Goal: Task Accomplishment & Management: Use online tool/utility

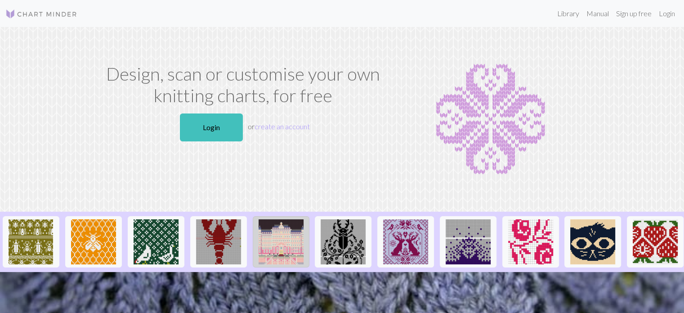
click at [290, 252] on img at bounding box center [281, 241] width 45 height 45
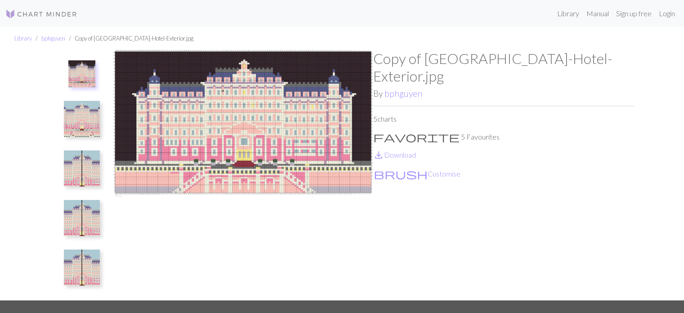
click at [79, 175] on img at bounding box center [82, 168] width 36 height 36
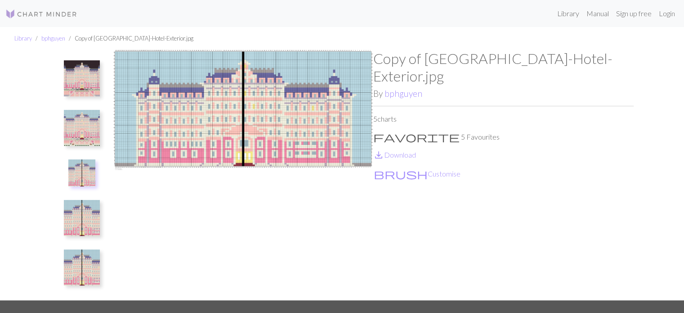
click at [77, 131] on img at bounding box center [82, 128] width 36 height 36
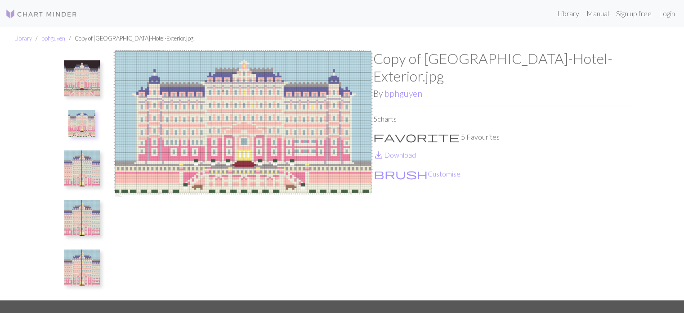
click at [81, 224] on img at bounding box center [82, 218] width 36 height 36
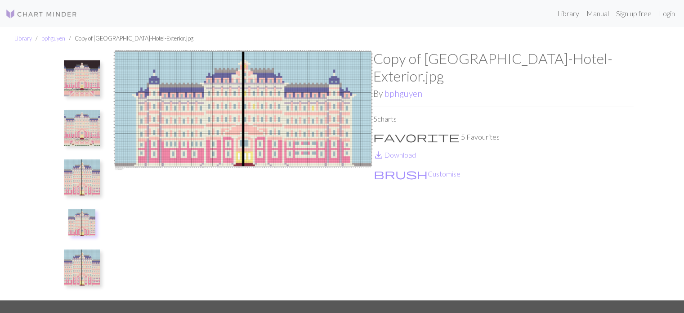
click at [83, 184] on img at bounding box center [82, 177] width 36 height 36
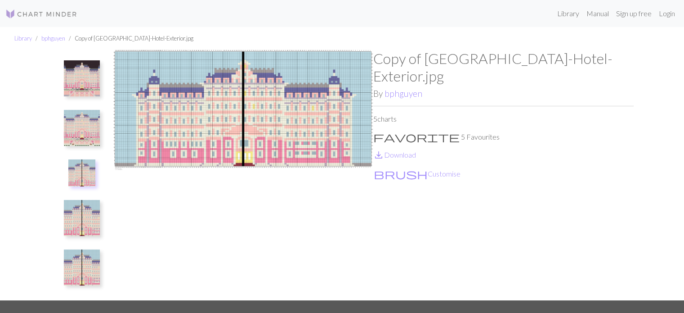
click at [81, 229] on img at bounding box center [82, 218] width 36 height 36
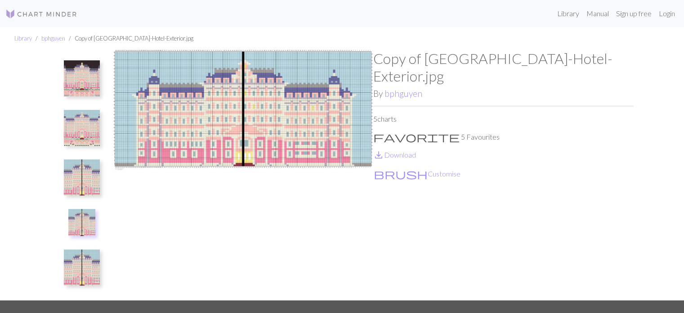
click at [89, 137] on img at bounding box center [82, 128] width 36 height 36
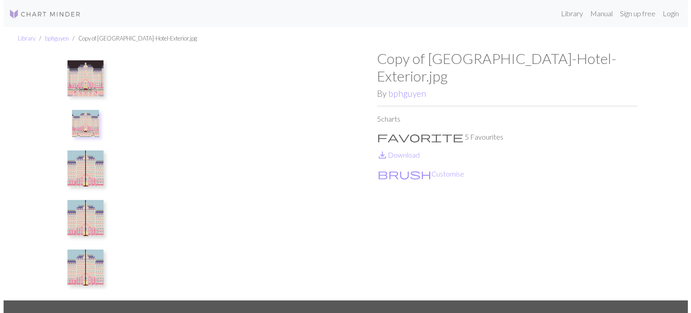
scroll to position [2, 0]
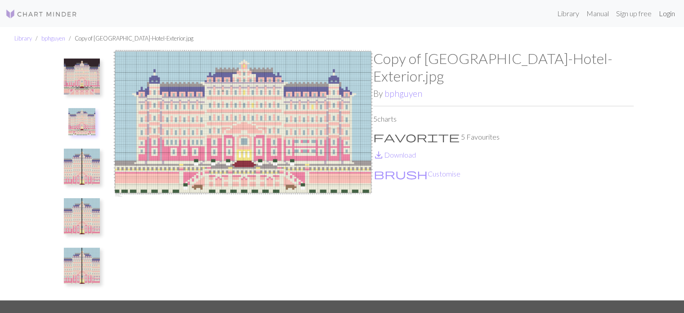
click at [665, 16] on link "Login" at bounding box center [666, 13] width 23 height 18
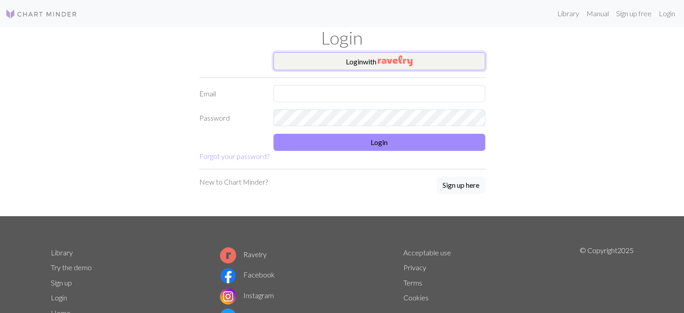
click at [367, 65] on button "Login with" at bounding box center [380, 61] width 212 height 18
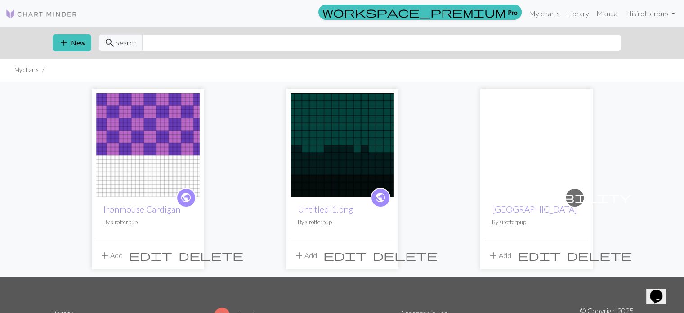
click at [179, 133] on img at bounding box center [147, 144] width 103 height 103
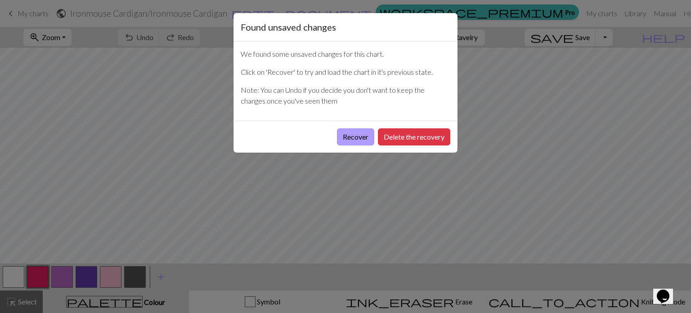
click at [354, 140] on button "Recover" at bounding box center [355, 136] width 37 height 17
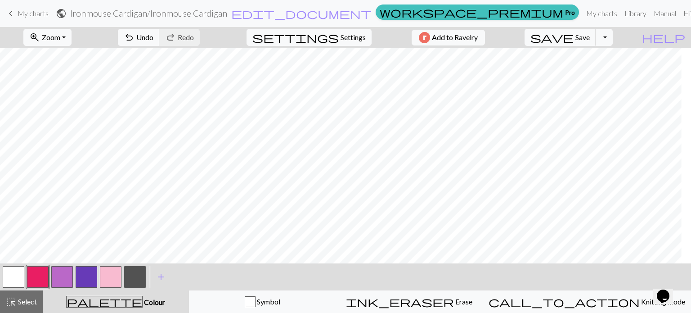
scroll to position [0, 895]
click at [131, 279] on button "button" at bounding box center [135, 277] width 22 height 22
click at [137, 281] on button "button" at bounding box center [135, 277] width 22 height 22
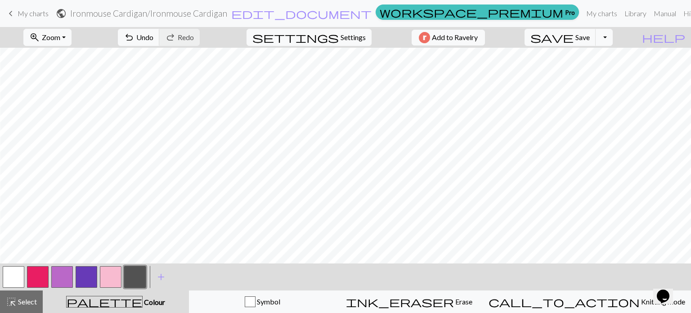
click at [19, 273] on button "button" at bounding box center [14, 277] width 22 height 22
click at [16, 275] on button "button" at bounding box center [14, 277] width 22 height 22
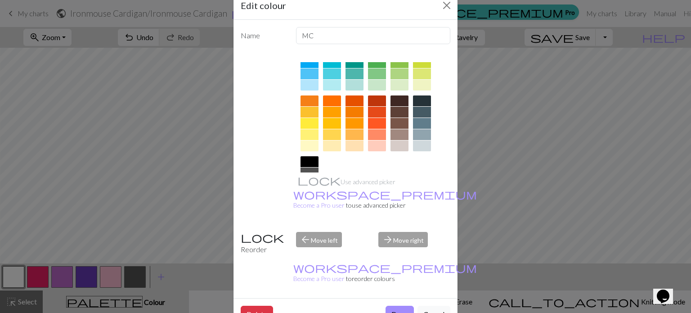
scroll to position [145, 0]
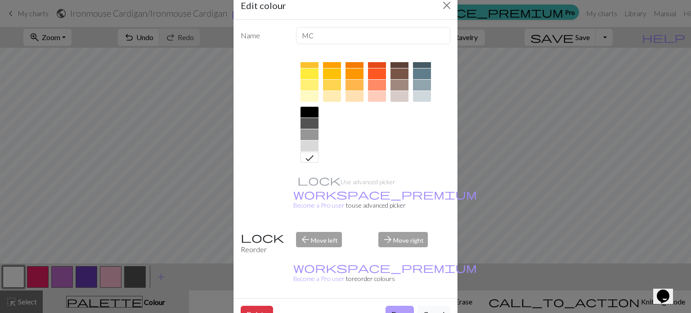
click at [396, 305] on button "Done" at bounding box center [400, 313] width 28 height 17
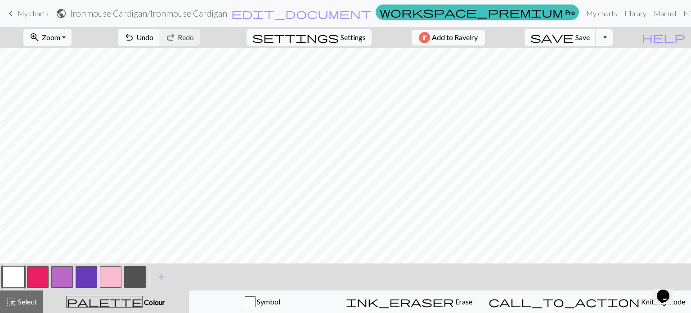
scroll to position [0, 1373]
click at [83, 271] on button "button" at bounding box center [87, 277] width 22 height 22
click at [85, 278] on button "button" at bounding box center [87, 277] width 22 height 22
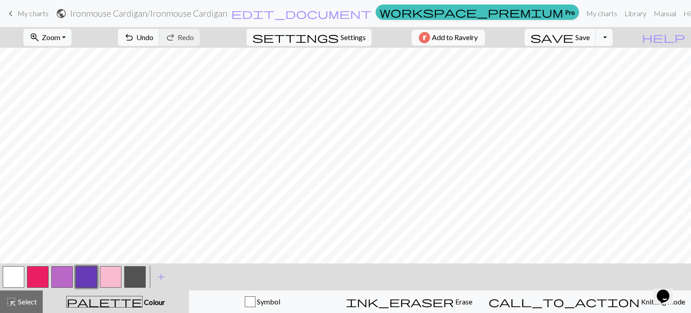
click at [17, 279] on button "button" at bounding box center [14, 277] width 22 height 22
click at [14, 281] on button "button" at bounding box center [14, 277] width 22 height 22
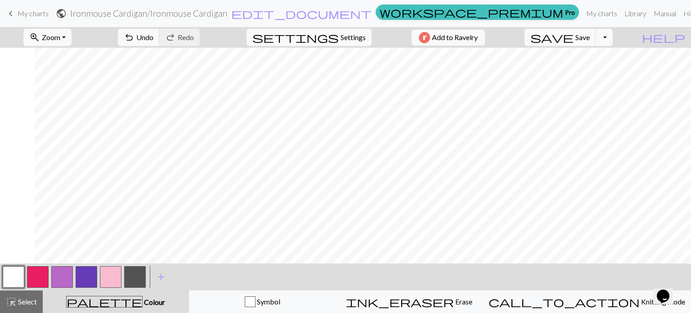
scroll to position [0, 1494]
click at [81, 280] on button "button" at bounding box center [87, 277] width 22 height 22
click at [89, 277] on button "button" at bounding box center [87, 277] width 22 height 22
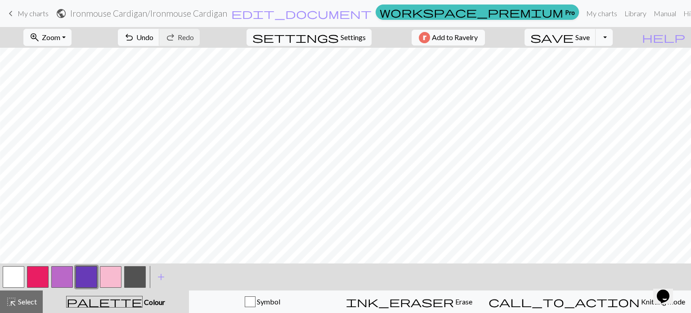
click at [70, 284] on button "button" at bounding box center [62, 277] width 22 height 22
click at [62, 280] on button "button" at bounding box center [62, 277] width 22 height 22
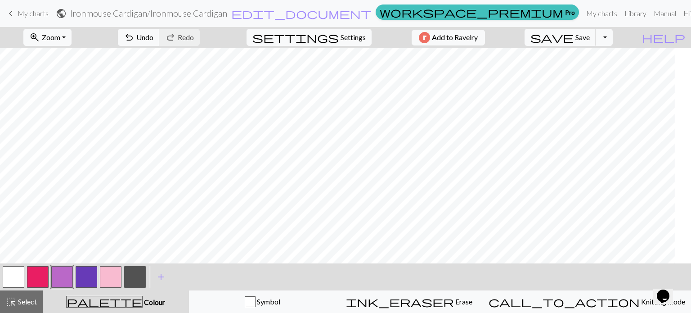
scroll to position [0, 954]
click at [90, 277] on button "button" at bounding box center [87, 277] width 22 height 22
click at [68, 275] on button "button" at bounding box center [62, 277] width 22 height 22
click at [91, 274] on button "button" at bounding box center [87, 277] width 22 height 22
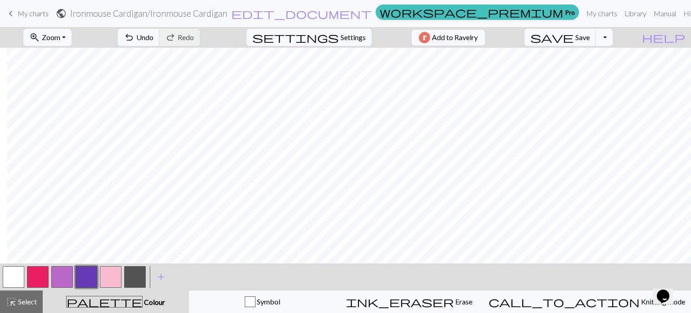
click at [18, 279] on button "button" at bounding box center [14, 277] width 22 height 22
click at [85, 280] on button "button" at bounding box center [87, 277] width 22 height 22
click at [63, 277] on button "button" at bounding box center [62, 277] width 22 height 22
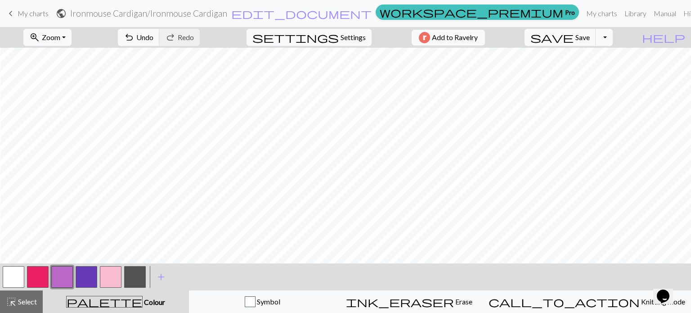
click at [16, 280] on button "button" at bounding box center [14, 277] width 22 height 22
click at [12, 271] on button "button" at bounding box center [14, 277] width 22 height 22
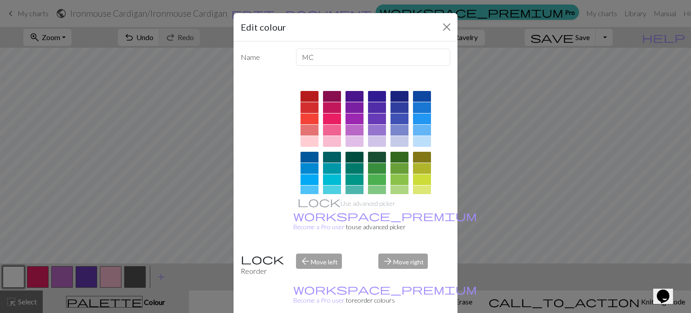
drag, startPoint x: 392, startPoint y: 305, endPoint x: 340, endPoint y: 287, distance: 55.2
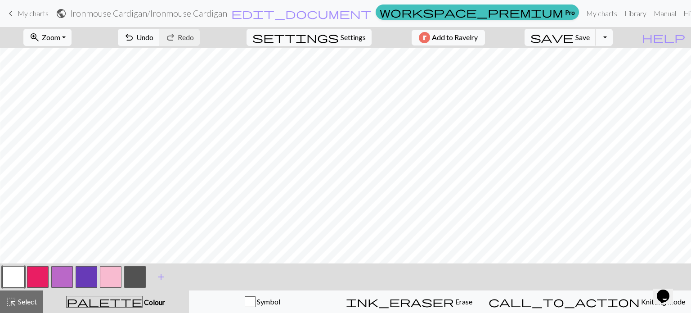
scroll to position [0, 947]
click at [58, 278] on button "button" at bounding box center [62, 277] width 22 height 22
click at [84, 283] on button "button" at bounding box center [87, 277] width 22 height 22
click at [67, 276] on button "button" at bounding box center [62, 277] width 22 height 22
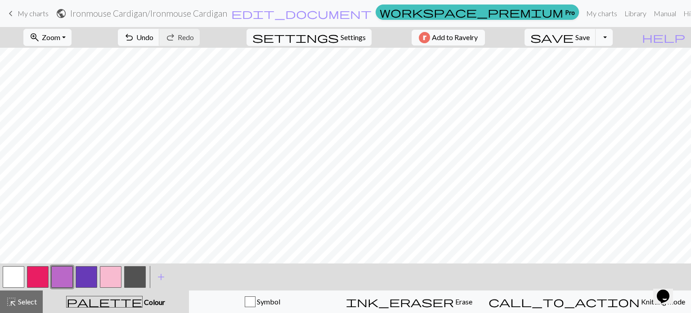
click at [126, 276] on button "button" at bounding box center [135, 277] width 22 height 22
click at [20, 278] on button "button" at bounding box center [14, 277] width 22 height 22
drag, startPoint x: 426, startPoint y: 263, endPoint x: 497, endPoint y: 264, distance: 70.6
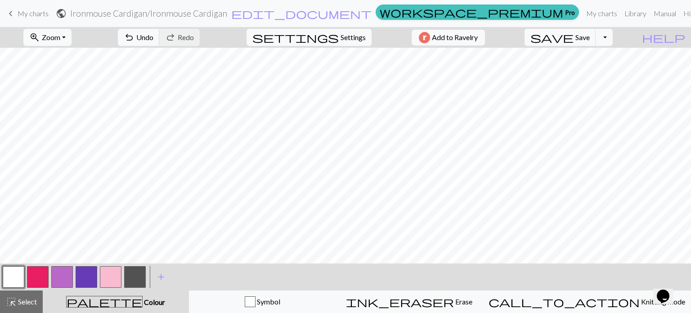
click at [497, 264] on div "< > add Add a colour" at bounding box center [345, 276] width 691 height 27
click at [34, 278] on button "button" at bounding box center [38, 277] width 22 height 22
click at [112, 280] on button "button" at bounding box center [111, 277] width 22 height 22
click at [50, 278] on div at bounding box center [62, 277] width 24 height 24
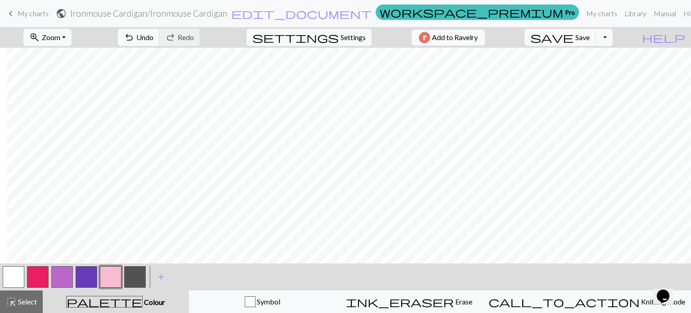
click at [42, 278] on button "button" at bounding box center [38, 277] width 22 height 22
click at [106, 278] on button "button" at bounding box center [111, 277] width 22 height 22
click at [348, 35] on span "Settings" at bounding box center [353, 37] width 25 height 11
select select "aran"
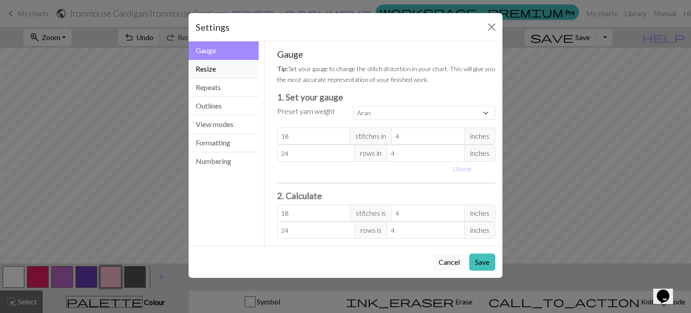
click at [222, 70] on button "Resize" at bounding box center [223, 69] width 70 height 18
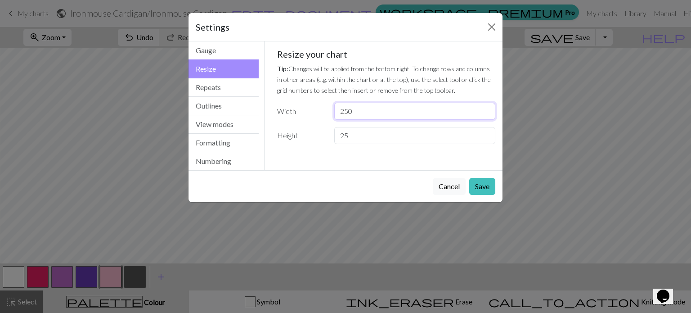
drag, startPoint x: 387, startPoint y: 111, endPoint x: 312, endPoint y: 117, distance: 75.4
click at [312, 117] on div "Width 250" at bounding box center [386, 111] width 229 height 17
type input "153"
click at [481, 186] on button "Save" at bounding box center [482, 186] width 26 height 17
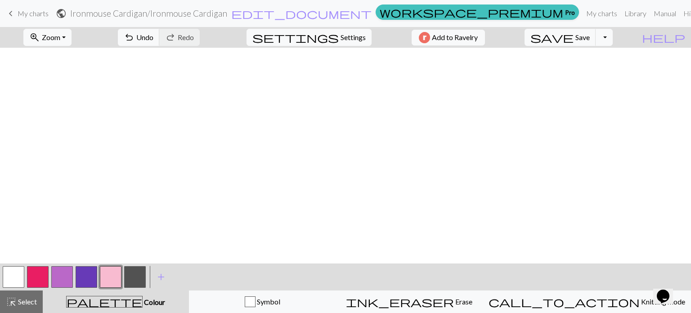
scroll to position [0, 1198]
click at [347, 41] on span "Settings" at bounding box center [353, 37] width 25 height 11
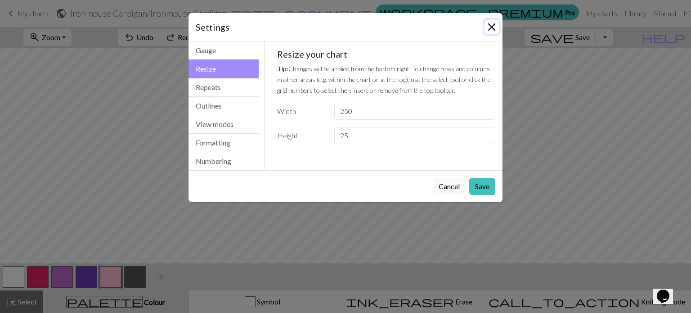
click at [495, 27] on button "Close" at bounding box center [492, 27] width 14 height 14
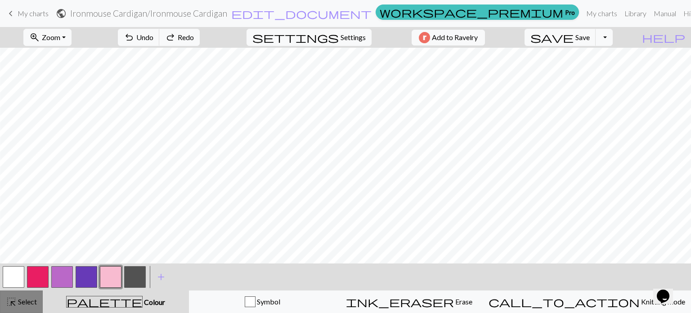
click at [14, 300] on span "highlight_alt" at bounding box center [11, 301] width 11 height 13
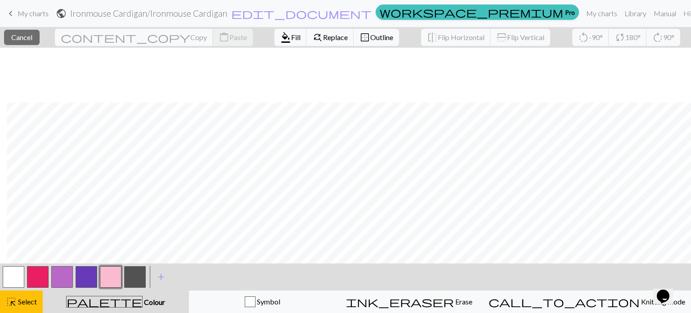
scroll to position [56, 2361]
click at [370, 38] on span "Outline" at bounding box center [381, 37] width 23 height 9
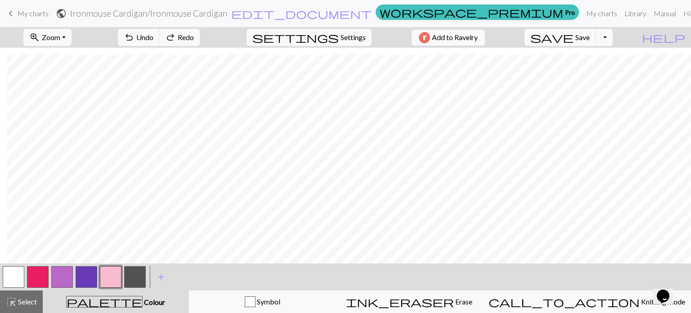
click at [384, 35] on div "zoom_in Zoom Zoom Fit all Fit width Fit height 50% 100% 150% 200% undo Undo Und…" at bounding box center [318, 37] width 636 height 21
click at [194, 36] on span "Redo" at bounding box center [186, 37] width 16 height 9
click at [332, 37] on span "settings" at bounding box center [295, 37] width 86 height 13
select select "aran"
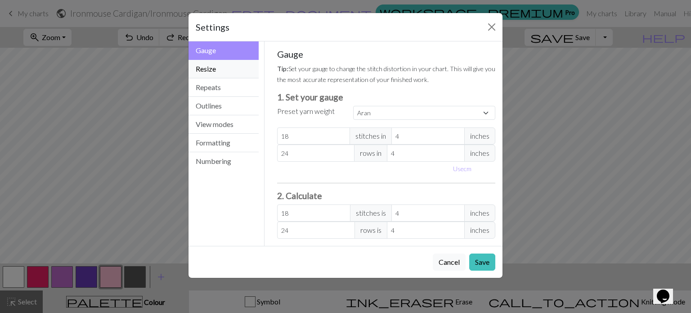
click at [229, 73] on button "Resize" at bounding box center [223, 69] width 70 height 18
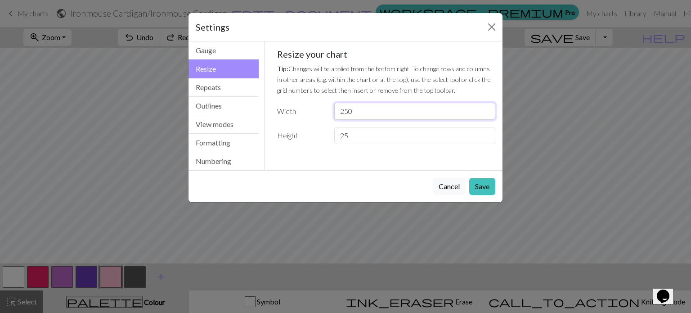
drag, startPoint x: 364, startPoint y: 109, endPoint x: 331, endPoint y: 115, distance: 32.8
click at [331, 115] on div "250" at bounding box center [415, 111] width 172 height 17
type input "153"
click at [481, 184] on button "Save" at bounding box center [482, 186] width 26 height 17
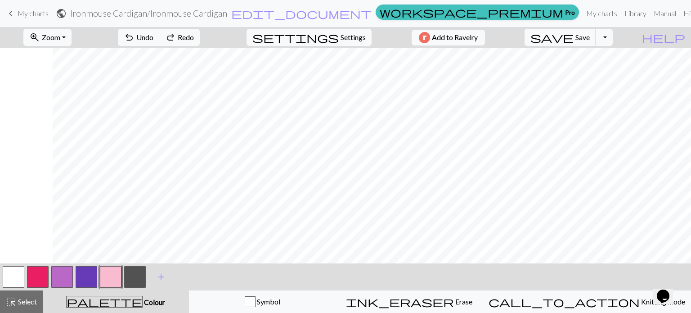
scroll to position [0, 2361]
click at [341, 41] on span "Settings" at bounding box center [353, 37] width 25 height 11
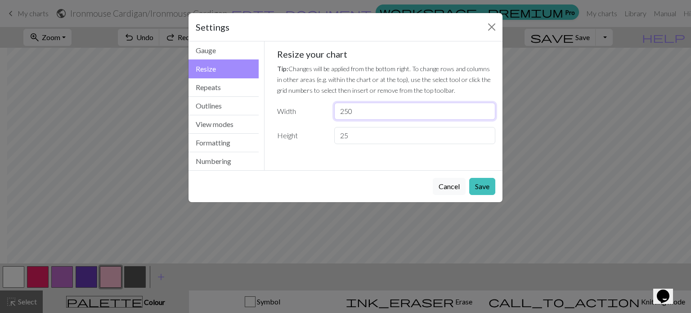
drag, startPoint x: 353, startPoint y: 110, endPoint x: 333, endPoint y: 110, distance: 19.8
click at [333, 110] on div "250" at bounding box center [415, 111] width 172 height 17
type input "153"
click at [480, 189] on button "Save" at bounding box center [482, 186] width 26 height 17
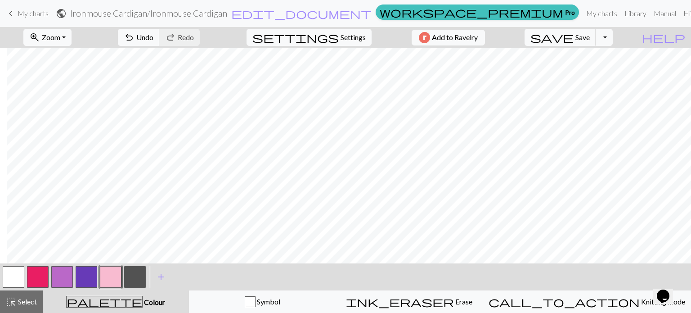
drag, startPoint x: 522, startPoint y: 264, endPoint x: 486, endPoint y: 265, distance: 35.6
click at [486, 265] on div "< > add Add a colour" at bounding box center [345, 276] width 691 height 27
click at [17, 301] on span "Select" at bounding box center [27, 301] width 20 height 9
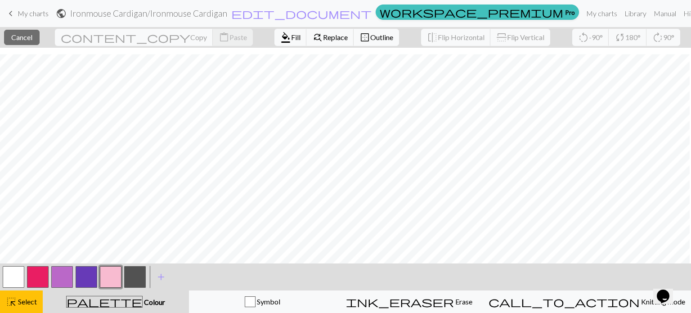
scroll to position [56, 1517]
click at [25, 304] on span "Select" at bounding box center [27, 301] width 20 height 9
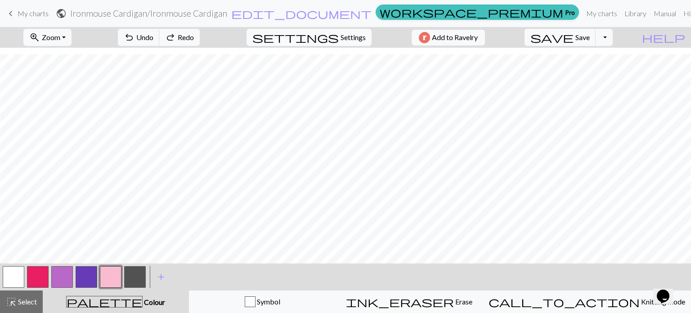
click at [341, 42] on span "Settings" at bounding box center [353, 37] width 25 height 11
select select "aran"
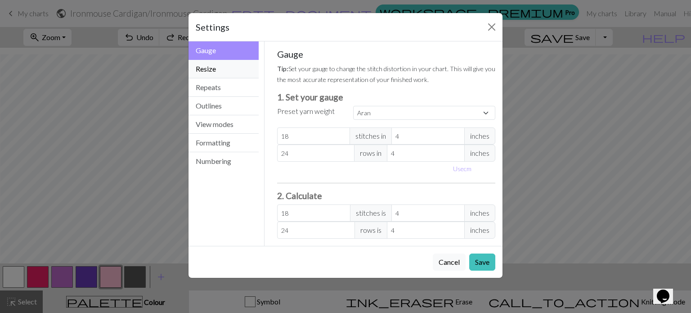
click at [233, 73] on button "Resize" at bounding box center [223, 69] width 70 height 18
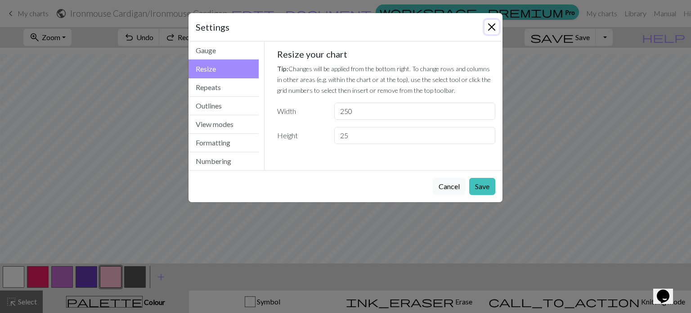
click at [493, 25] on button "Close" at bounding box center [492, 27] width 14 height 14
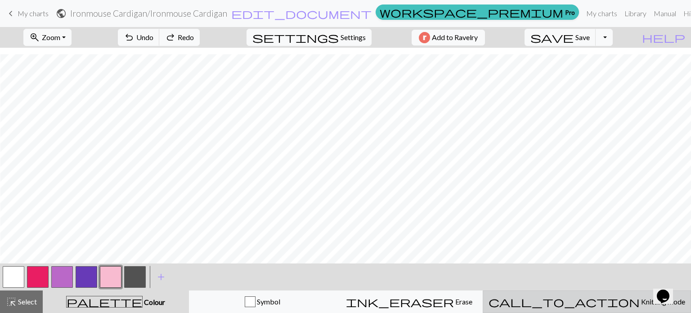
click at [640, 303] on span "Knitting mode" at bounding box center [662, 301] width 45 height 9
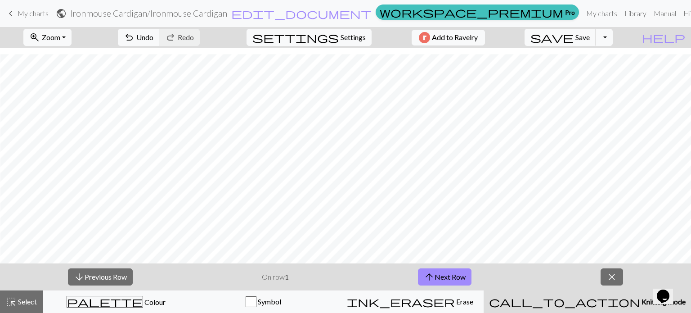
click at [620, 307] on button "call_to_action Knitting mode Knitting mode" at bounding box center [587, 301] width 207 height 22
click at [611, 273] on span "close" at bounding box center [611, 276] width 11 height 13
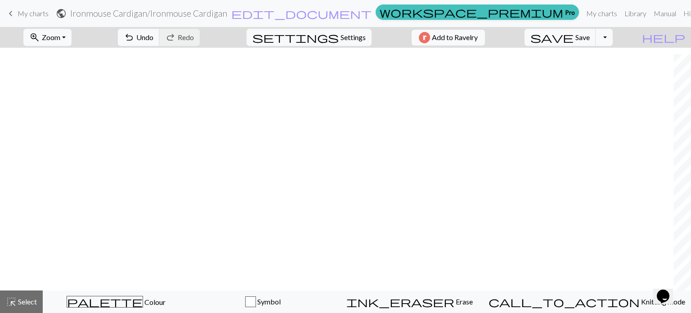
scroll to position [29, 2361]
click at [341, 36] on span "Settings" at bounding box center [353, 37] width 25 height 11
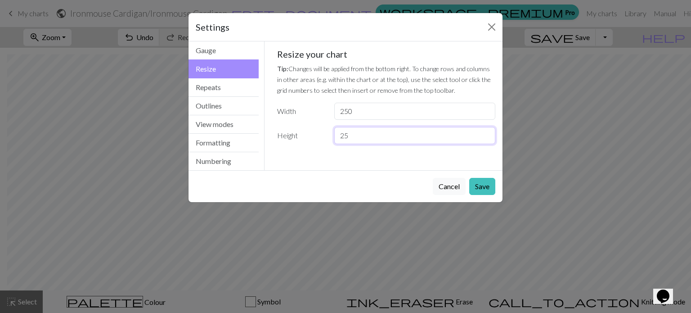
drag, startPoint x: 374, startPoint y: 137, endPoint x: 337, endPoint y: 138, distance: 36.4
click at [337, 138] on input "25" at bounding box center [414, 135] width 161 height 17
type input "20"
click at [476, 185] on button "Save" at bounding box center [482, 186] width 26 height 17
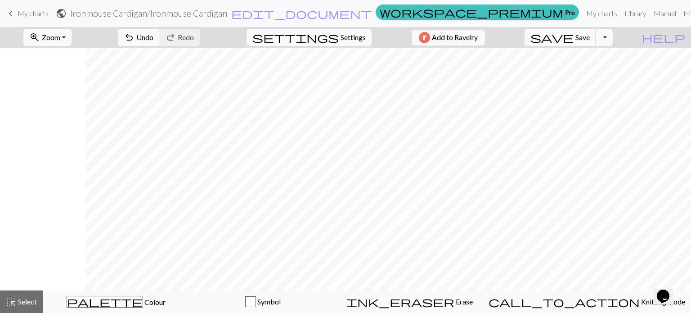
scroll to position [0, 2361]
click at [341, 42] on span "Settings" at bounding box center [353, 37] width 25 height 11
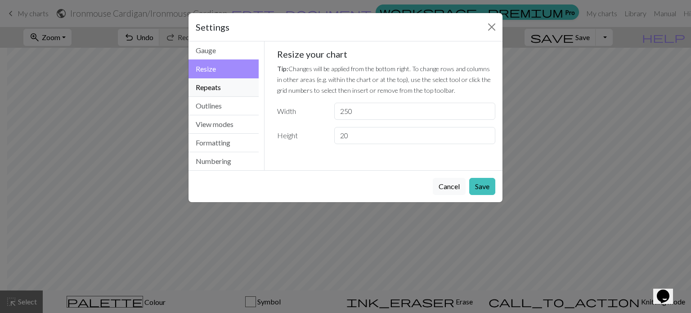
click at [250, 85] on button "Repeats" at bounding box center [223, 87] width 70 height 18
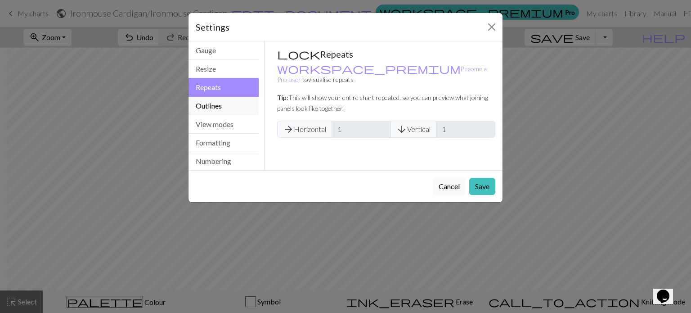
click at [237, 108] on button "Outlines" at bounding box center [223, 106] width 70 height 18
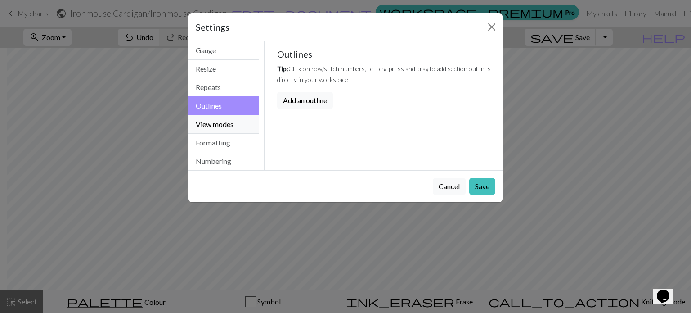
click at [237, 124] on button "View modes" at bounding box center [223, 124] width 70 height 18
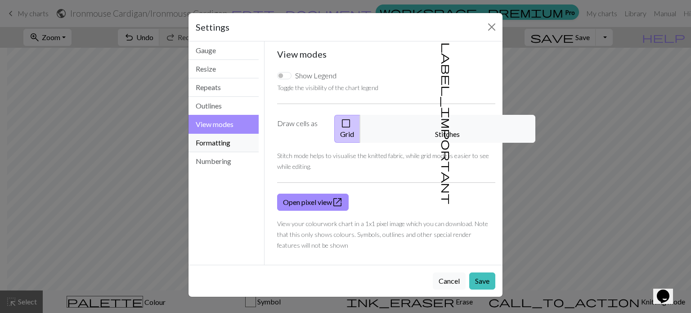
click at [237, 137] on button "Formatting" at bounding box center [223, 143] width 70 height 18
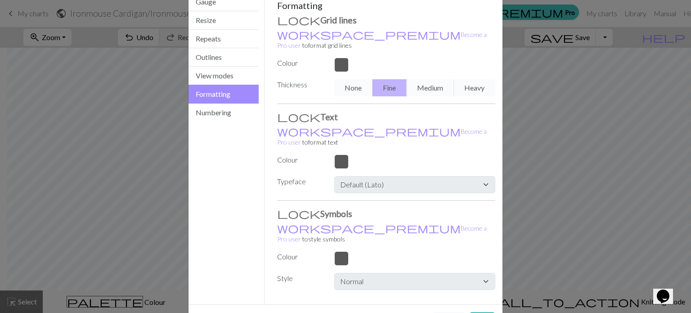
scroll to position [52, 0]
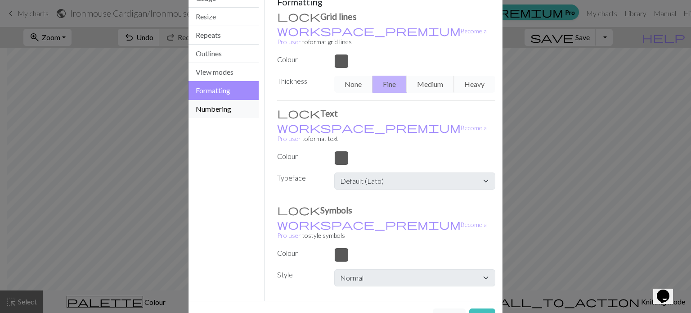
click at [227, 111] on button "Numbering" at bounding box center [223, 109] width 70 height 18
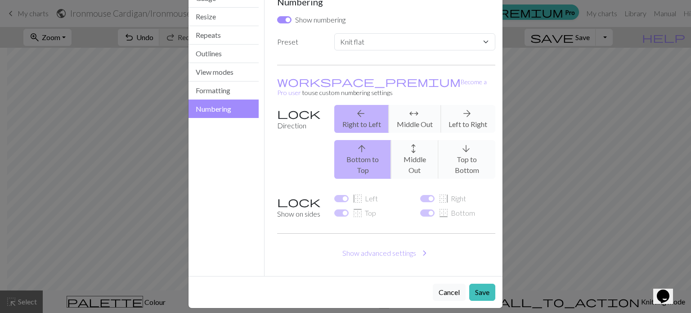
scroll to position [37, 0]
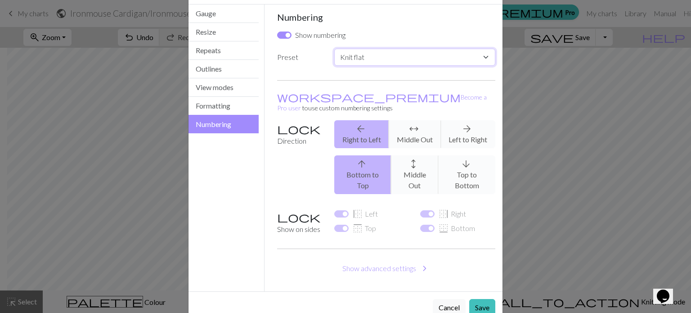
click at [364, 58] on select "Custom Knit flat Knit in the round Lace knitting Cross stitch" at bounding box center [414, 57] width 161 height 17
click at [473, 125] on div "arrow_back Right to Left arrows_outward Middle Out arrow_forward Left to Right" at bounding box center [415, 134] width 172 height 28
click at [470, 122] on div "arrow_back Right to Left arrows_outward Middle Out arrow_forward Left to Right" at bounding box center [415, 134] width 172 height 28
click at [410, 126] on div "arrow_back Right to Left arrows_outward Middle Out arrow_forward Left to Right" at bounding box center [415, 134] width 172 height 28
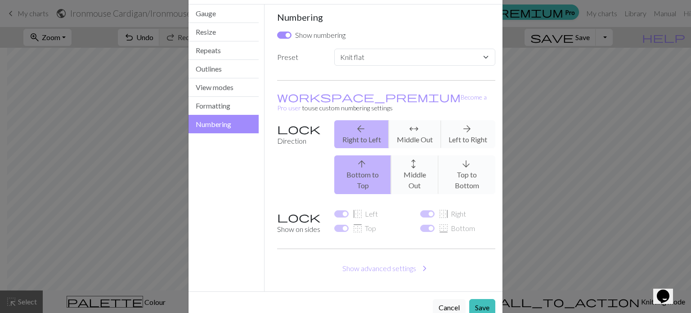
click at [363, 126] on div "arrow_back Right to Left arrows_outward Middle Out arrow_forward Left to Right" at bounding box center [415, 134] width 172 height 28
click at [411, 126] on div "arrow_back Right to Left arrows_outward Middle Out arrow_forward Left to Right" at bounding box center [415, 134] width 172 height 28
click at [455, 124] on div "arrow_back Right to Left arrows_outward Middle Out arrow_forward Left to Right" at bounding box center [415, 134] width 172 height 28
click at [225, 108] on button "Formatting" at bounding box center [223, 106] width 70 height 18
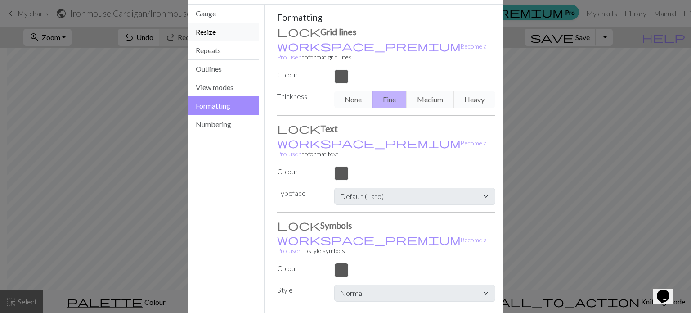
click at [222, 31] on button "Resize" at bounding box center [223, 32] width 70 height 18
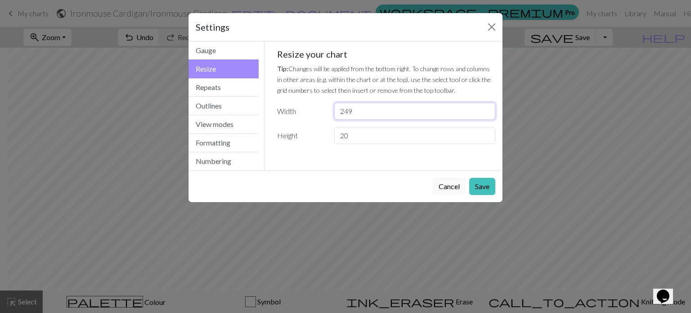
click at [486, 115] on input "249" at bounding box center [414, 111] width 161 height 17
drag, startPoint x: 349, startPoint y: 113, endPoint x: 298, endPoint y: 113, distance: 50.8
click at [298, 113] on div "Width 249" at bounding box center [386, 111] width 229 height 17
type input "153"
click at [486, 186] on button "Save" at bounding box center [482, 186] width 26 height 17
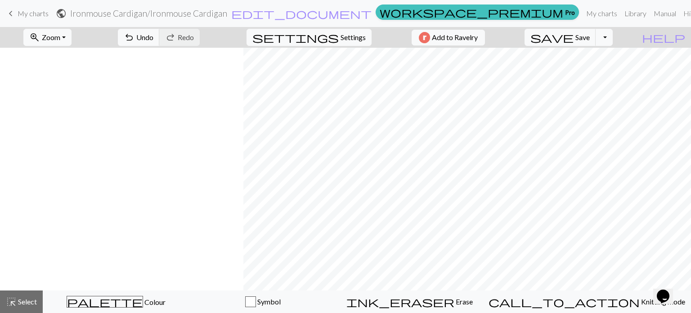
scroll to position [0, 1198]
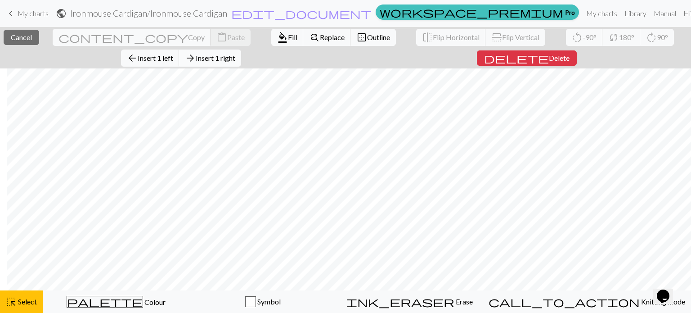
click at [235, 54] on span "Insert 1 right" at bounding box center [216, 58] width 40 height 9
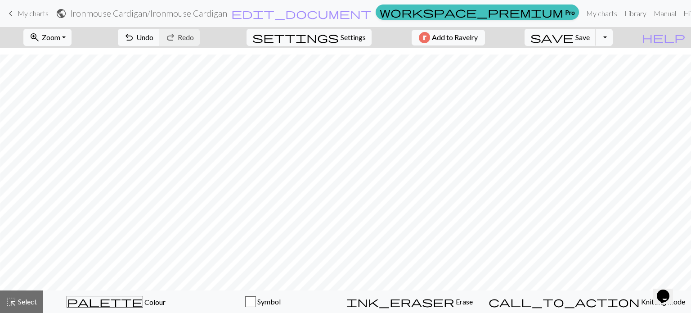
scroll to position [7, 1198]
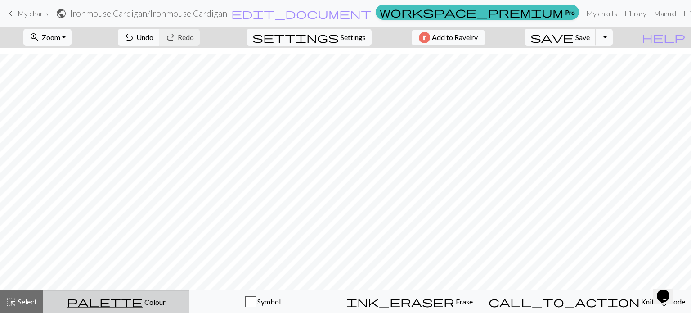
click at [102, 305] on div "palette Colour Colour" at bounding box center [116, 302] width 135 height 12
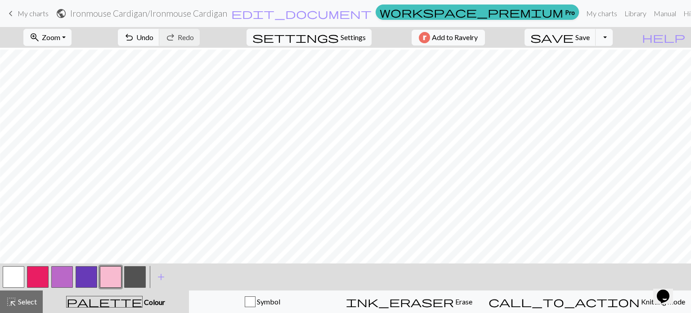
click at [68, 274] on button "button" at bounding box center [62, 277] width 22 height 22
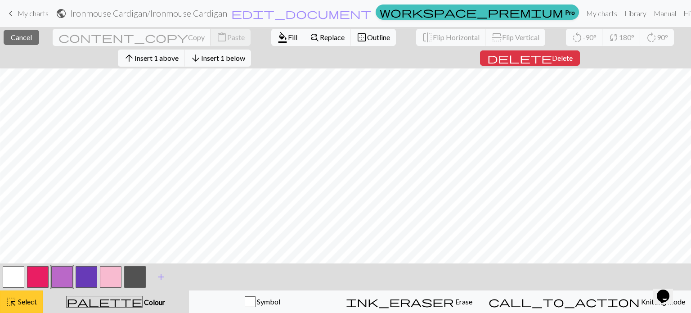
click at [25, 302] on span "Select" at bounding box center [27, 301] width 20 height 9
click at [29, 297] on span "Select" at bounding box center [27, 301] width 20 height 9
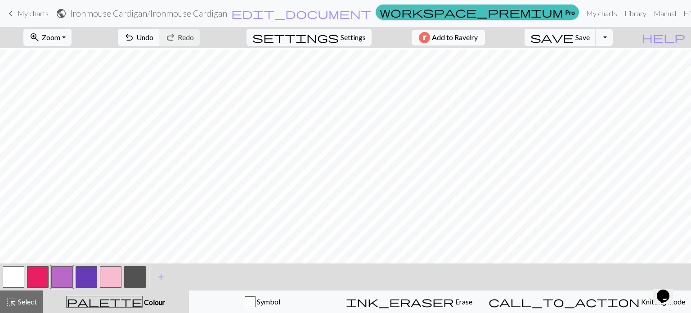
click at [58, 277] on button "button" at bounding box center [62, 277] width 22 height 22
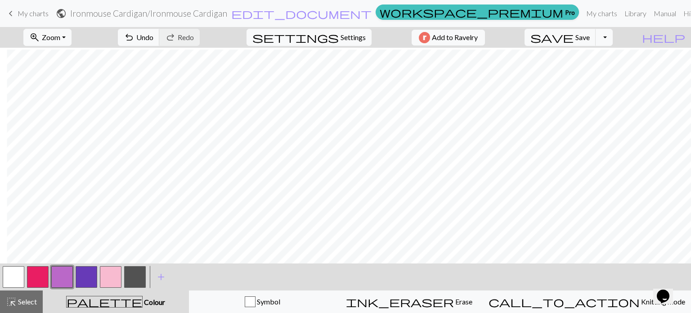
scroll to position [0, 1210]
click at [84, 276] on button "button" at bounding box center [87, 277] width 22 height 22
click at [85, 279] on button "button" at bounding box center [87, 277] width 22 height 22
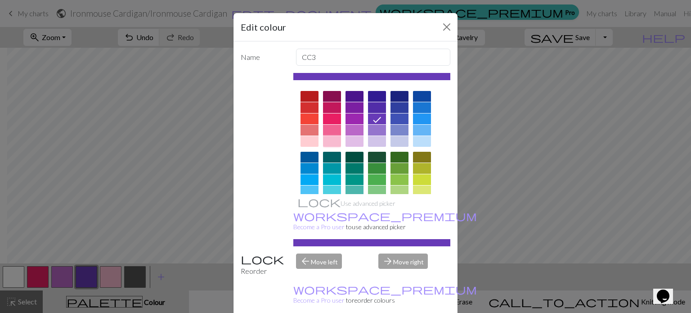
click at [330, 140] on div at bounding box center [332, 141] width 18 height 11
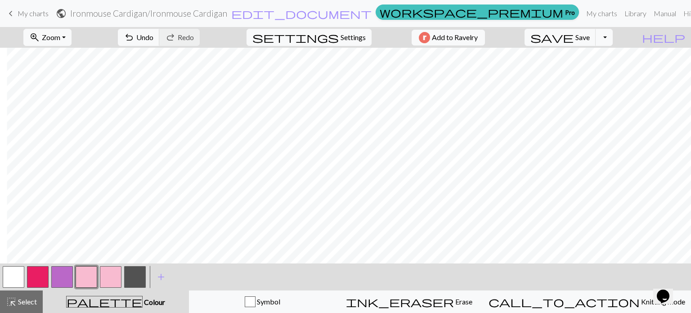
click at [65, 282] on button "button" at bounding box center [62, 277] width 22 height 22
click at [59, 278] on button "button" at bounding box center [62, 277] width 22 height 22
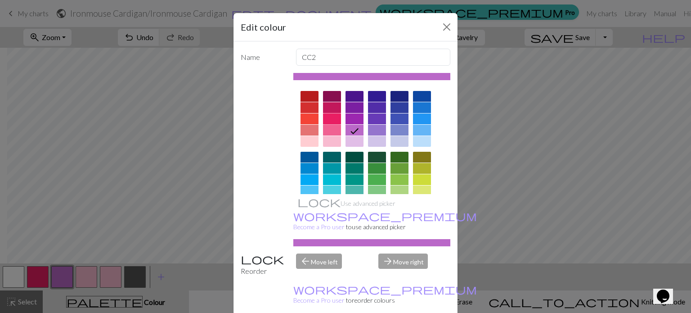
click at [331, 120] on div at bounding box center [332, 118] width 18 height 11
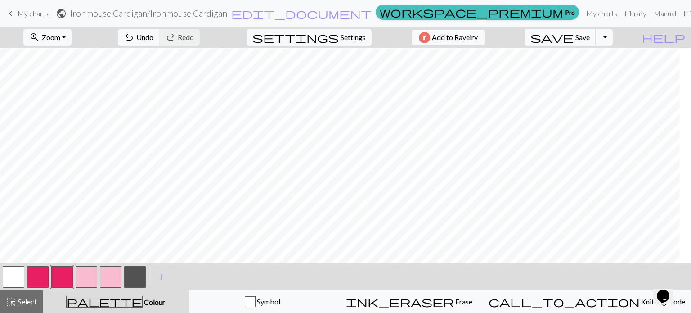
scroll to position [0, 862]
click at [92, 277] on button "button" at bounding box center [87, 277] width 22 height 22
click at [22, 279] on button "button" at bounding box center [14, 277] width 22 height 22
click at [134, 279] on button "button" at bounding box center [135, 277] width 22 height 22
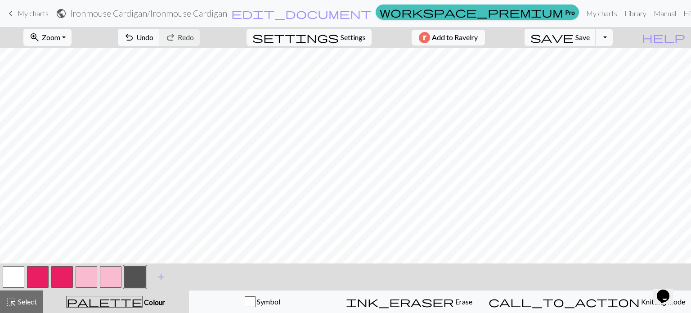
click at [42, 277] on button "button" at bounding box center [38, 277] width 22 height 22
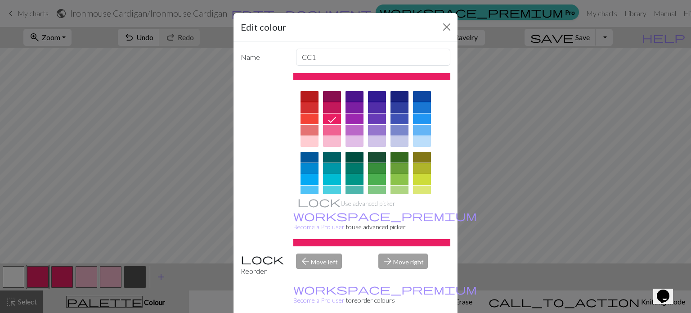
click at [352, 119] on div at bounding box center [355, 118] width 18 height 11
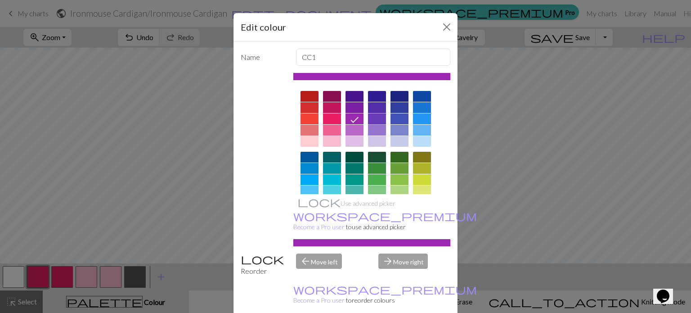
click at [372, 118] on div at bounding box center [377, 118] width 18 height 11
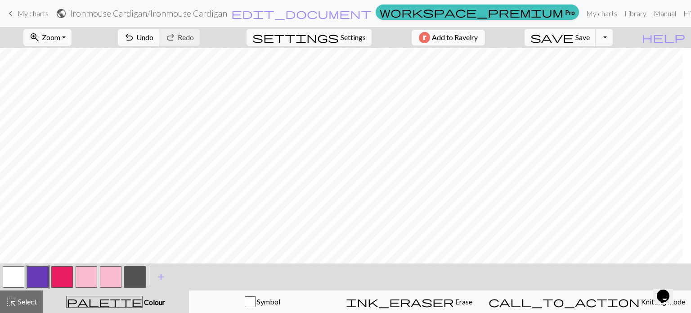
scroll to position [0, 497]
click at [22, 305] on span "Select" at bounding box center [27, 301] width 20 height 9
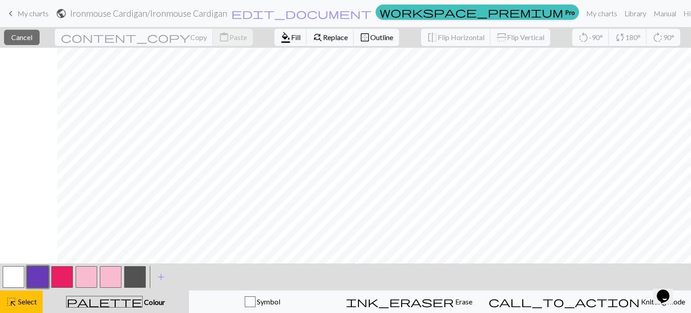
scroll to position [0, 413]
click at [291, 37] on span "Fill" at bounding box center [295, 37] width 9 height 9
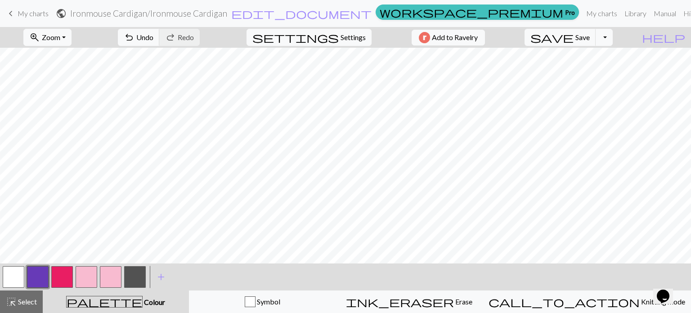
click at [106, 277] on button "button" at bounding box center [111, 277] width 22 height 22
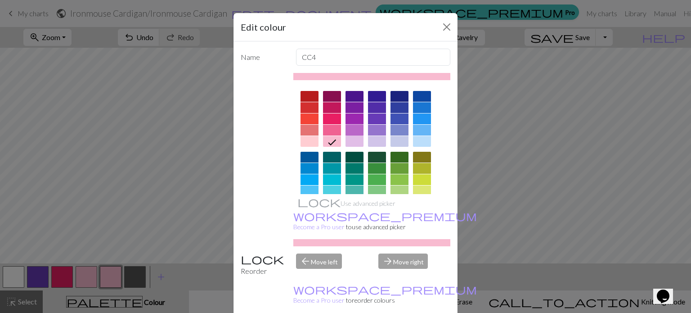
click at [351, 131] on div at bounding box center [355, 130] width 18 height 11
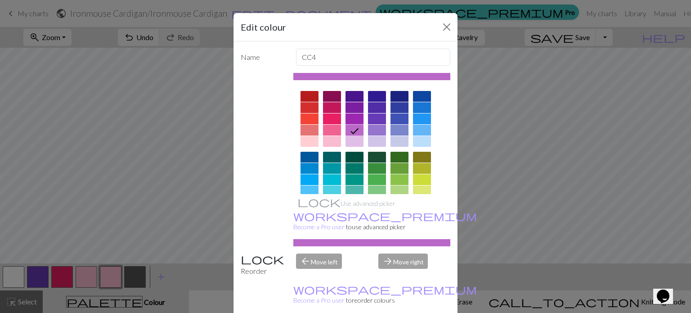
click at [351, 140] on div at bounding box center [355, 141] width 18 height 11
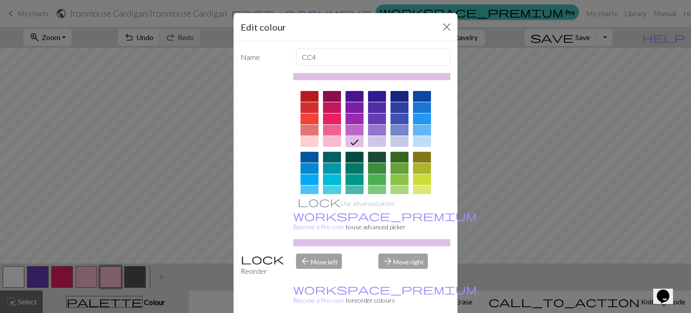
click at [350, 128] on div at bounding box center [355, 130] width 18 height 11
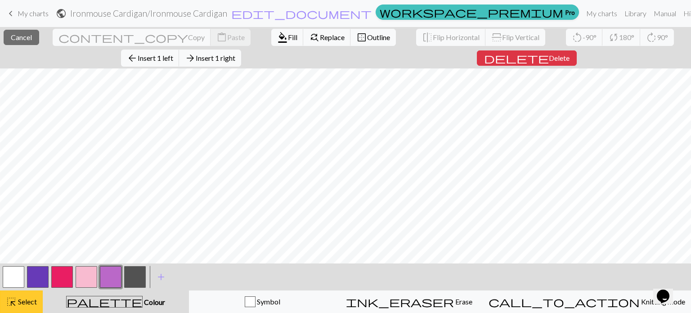
click at [21, 299] on span "Select" at bounding box center [27, 301] width 20 height 9
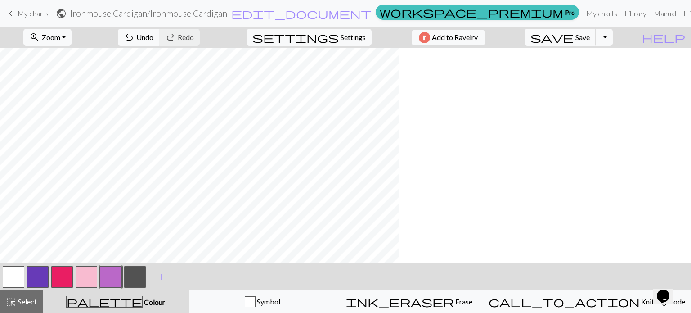
scroll to position [0, 0]
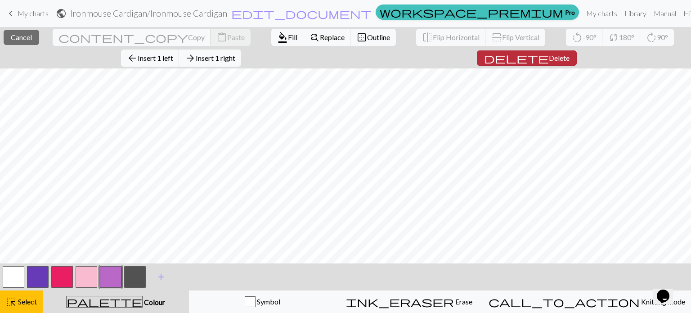
click at [549, 57] on span "Delete" at bounding box center [559, 58] width 21 height 9
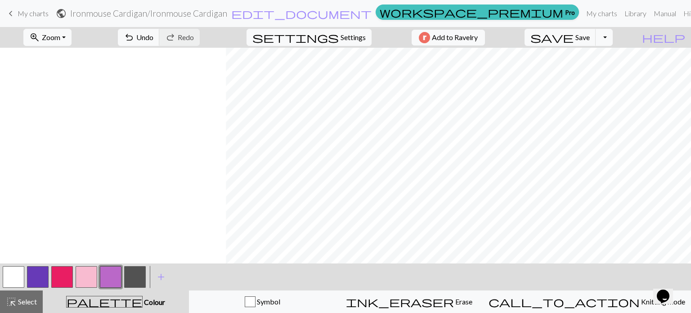
scroll to position [0, 1198]
click at [574, 32] on span "save" at bounding box center [551, 37] width 43 height 13
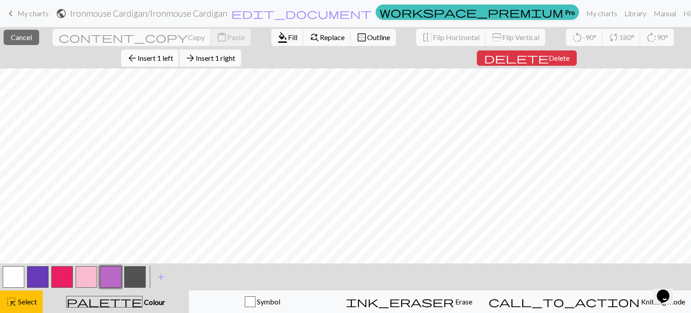
click at [173, 54] on span "Insert 1 left" at bounding box center [156, 58] width 36 height 9
click at [235, 54] on span "Insert 1 right" at bounding box center [216, 58] width 40 height 9
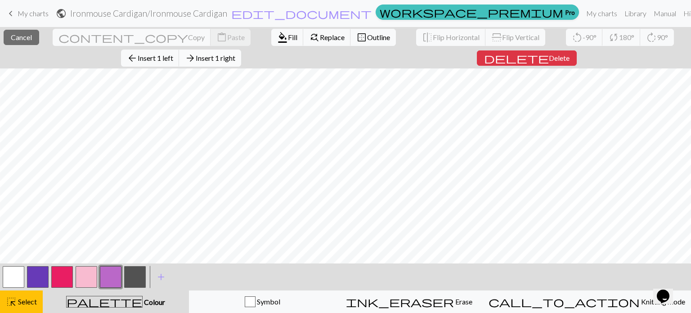
click at [235, 54] on span "Insert 1 right" at bounding box center [216, 58] width 40 height 9
click at [173, 54] on span "Insert 1 left" at bounding box center [156, 58] width 36 height 9
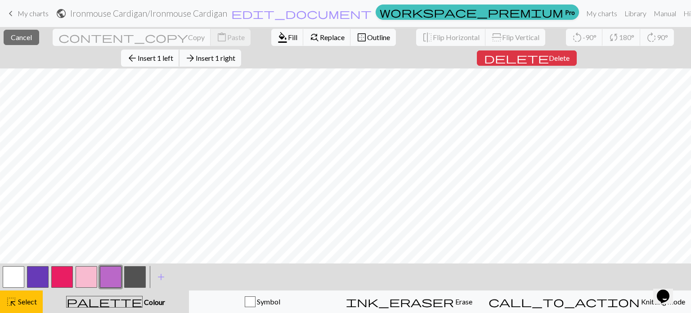
click at [173, 54] on span "Insert 1 left" at bounding box center [156, 58] width 36 height 9
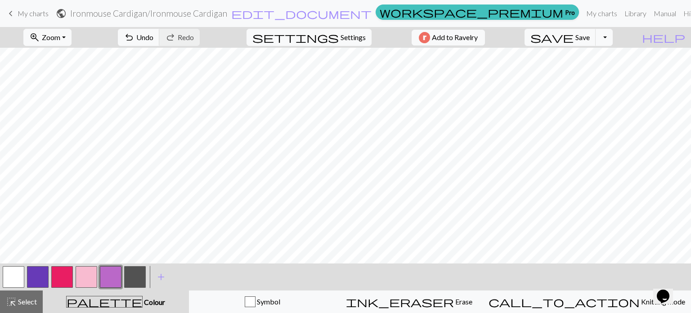
click at [44, 278] on button "button" at bounding box center [38, 277] width 22 height 22
click at [65, 274] on button "button" at bounding box center [62, 277] width 22 height 22
click at [94, 277] on button "button" at bounding box center [87, 277] width 22 height 22
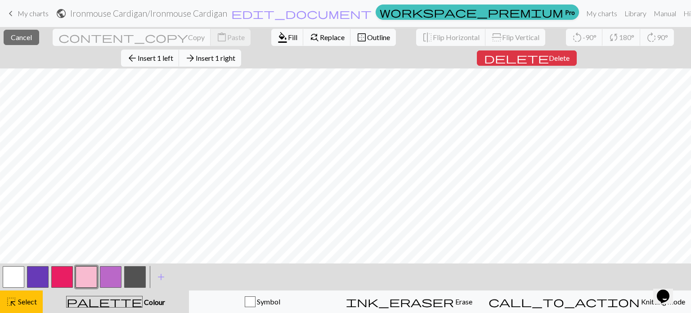
click at [235, 54] on span "Insert 1 right" at bounding box center [216, 58] width 40 height 9
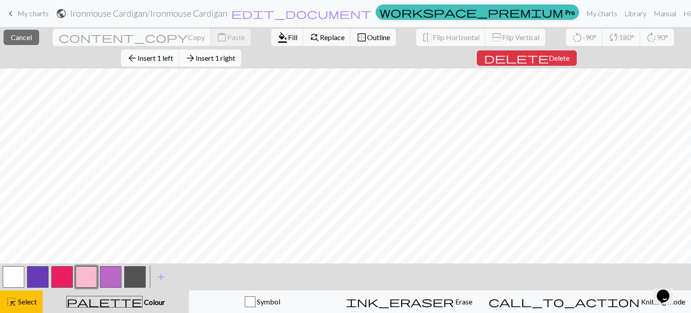
click at [235, 54] on span "Insert 1 right" at bounding box center [216, 58] width 40 height 9
click at [173, 54] on span "Insert 1 left" at bounding box center [156, 58] width 36 height 9
click at [180, 49] on button "arrow_back Insert 1 left" at bounding box center [150, 57] width 58 height 17
click at [173, 54] on span "Insert 1 left" at bounding box center [156, 58] width 36 height 9
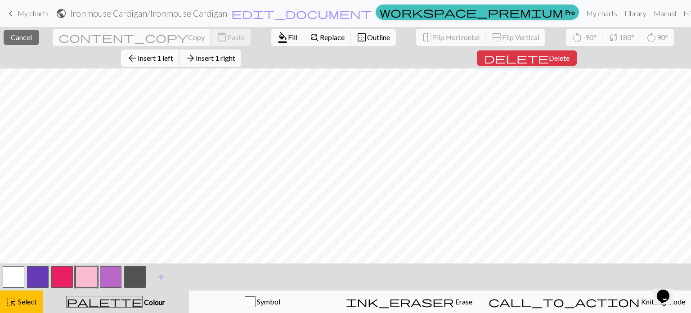
click at [173, 54] on span "Insert 1 left" at bounding box center [156, 58] width 36 height 9
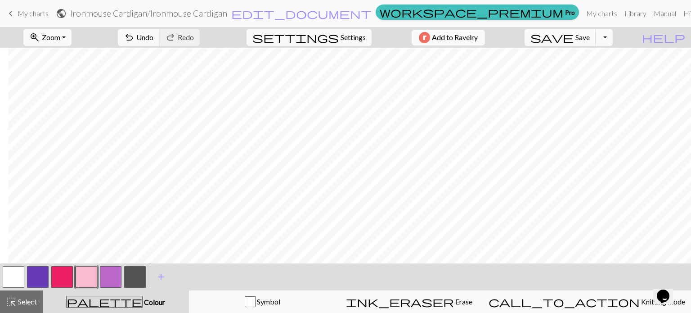
scroll to position [0, 730]
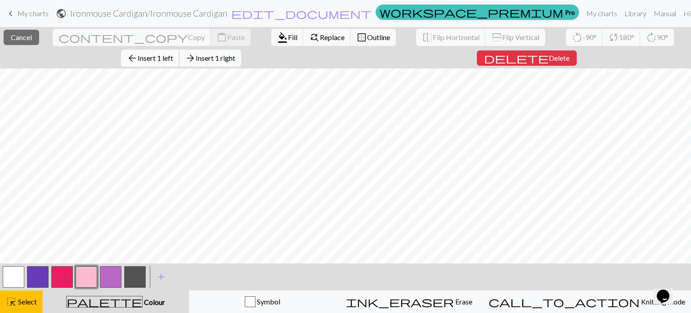
click at [173, 54] on span "Insert 1 left" at bounding box center [156, 58] width 36 height 9
click at [180, 49] on button "arrow_back Insert 1 left" at bounding box center [150, 57] width 58 height 17
click at [173, 54] on span "Insert 1 left" at bounding box center [156, 58] width 36 height 9
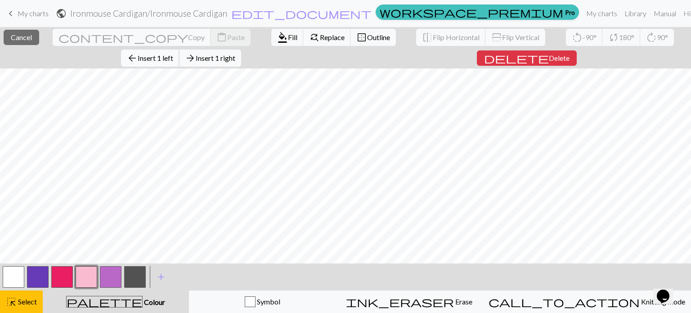
click at [173, 54] on span "Insert 1 left" at bounding box center [156, 58] width 36 height 9
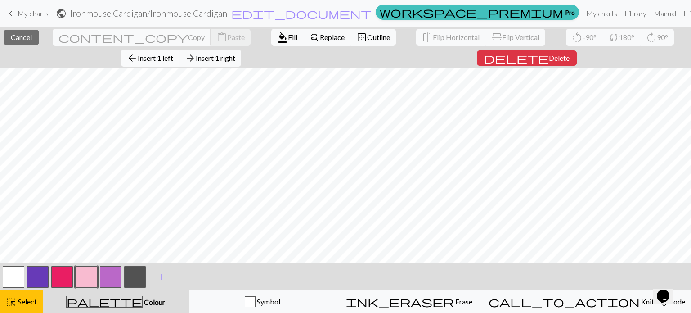
click at [173, 54] on span "Insert 1 left" at bounding box center [156, 58] width 36 height 9
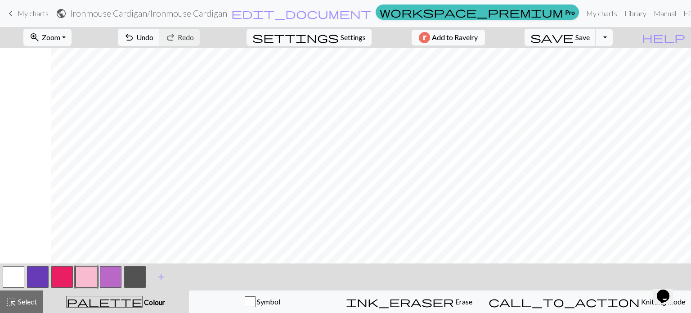
scroll to position [0, 810]
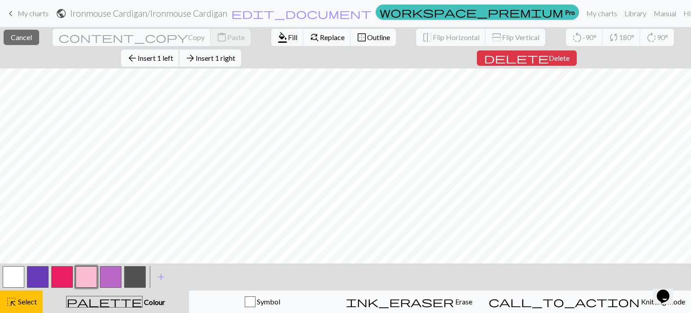
click at [173, 54] on span "Insert 1 left" at bounding box center [156, 58] width 36 height 9
click at [180, 49] on button "arrow_back Insert 1 left" at bounding box center [150, 57] width 58 height 17
click at [173, 54] on span "Insert 1 left" at bounding box center [156, 58] width 36 height 9
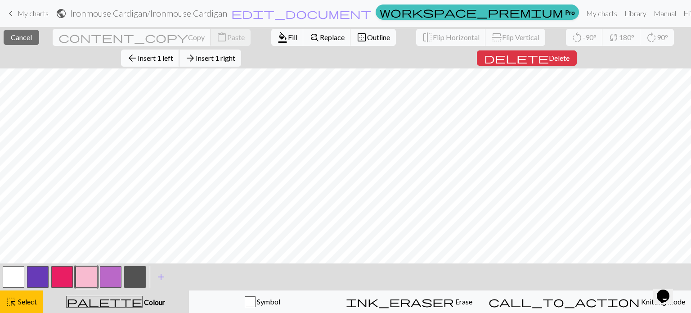
click at [173, 54] on span "Insert 1 left" at bounding box center [156, 58] width 36 height 9
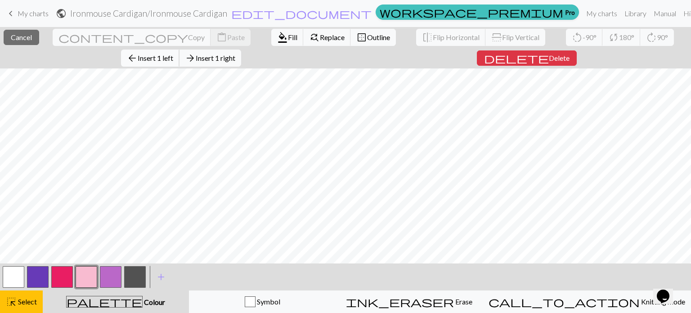
click at [173, 54] on span "Insert 1 left" at bounding box center [156, 58] width 36 height 9
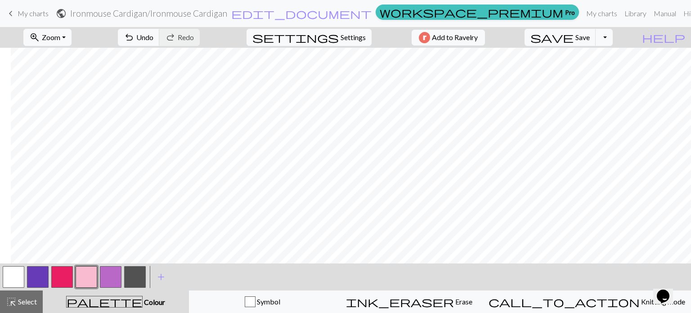
scroll to position [0, 909]
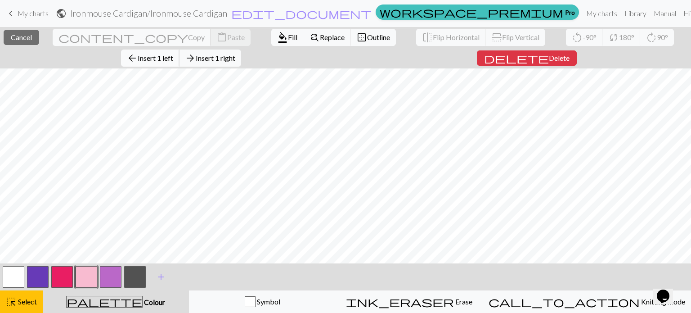
click at [173, 54] on span "Insert 1 left" at bounding box center [156, 58] width 36 height 9
click at [180, 49] on button "arrow_back Insert 1 left" at bounding box center [150, 57] width 58 height 17
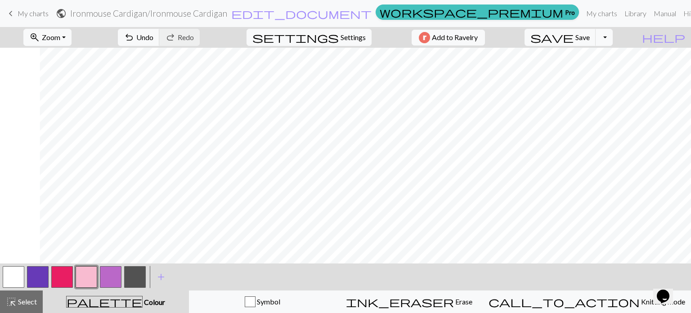
scroll to position [0, 891]
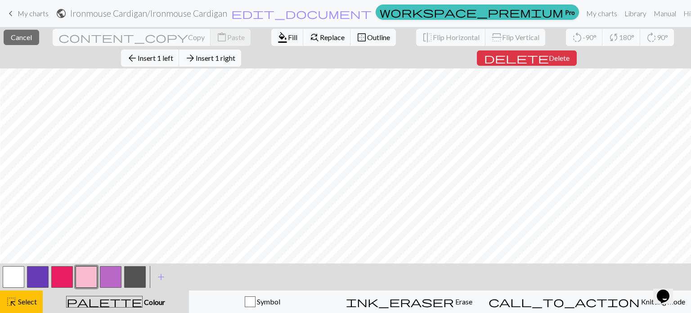
click at [241, 49] on button "arrow_forward Insert 1 right" at bounding box center [210, 57] width 62 height 17
click at [235, 54] on span "Insert 1 right" at bounding box center [216, 58] width 40 height 9
click at [173, 54] on span "Insert 1 left" at bounding box center [156, 58] width 36 height 9
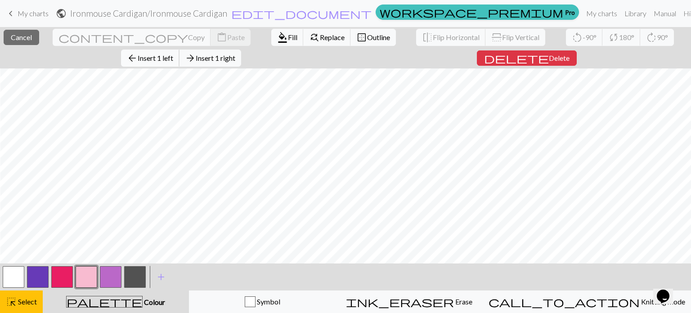
click at [173, 54] on span "Insert 1 left" at bounding box center [156, 58] width 36 height 9
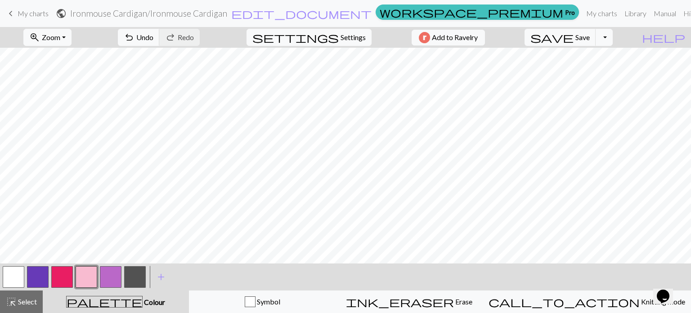
scroll to position [0, 870]
click at [113, 274] on button "button" at bounding box center [111, 277] width 22 height 22
click at [22, 277] on button "button" at bounding box center [14, 277] width 22 height 22
click at [109, 276] on button "button" at bounding box center [111, 277] width 22 height 22
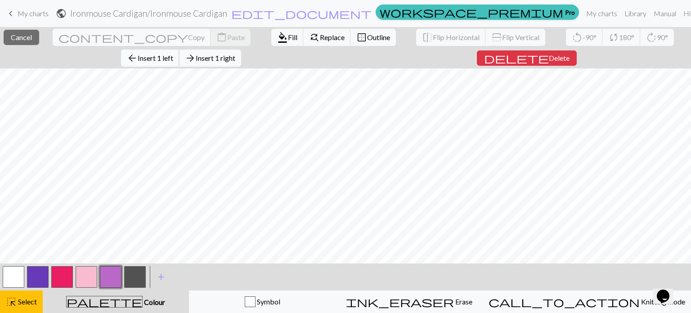
click at [138, 52] on span "arrow_back" at bounding box center [132, 58] width 11 height 13
click at [173, 54] on span "Insert 1 left" at bounding box center [156, 58] width 36 height 9
click at [196, 52] on span "arrow_forward" at bounding box center [190, 58] width 11 height 13
click at [235, 54] on span "Insert 1 right" at bounding box center [216, 58] width 40 height 9
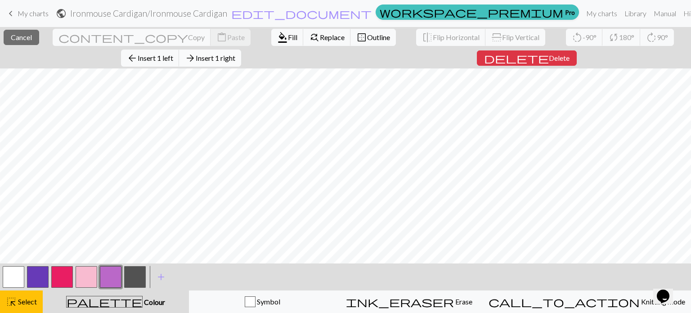
click at [235, 54] on span "Insert 1 right" at bounding box center [216, 58] width 40 height 9
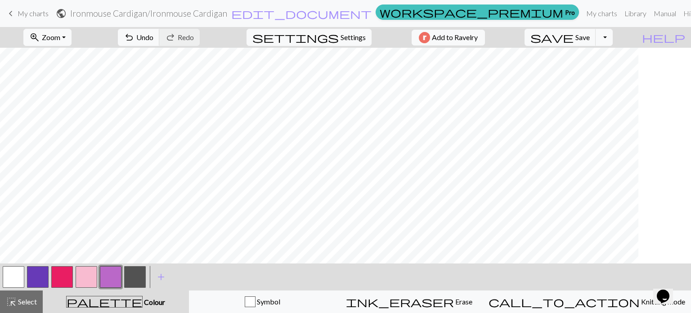
scroll to position [0, 1142]
click at [87, 273] on button "button" at bounding box center [87, 277] width 22 height 22
click at [67, 275] on button "button" at bounding box center [62, 277] width 22 height 22
click at [82, 281] on button "button" at bounding box center [87, 277] width 22 height 22
click at [62, 279] on button "button" at bounding box center [62, 277] width 22 height 22
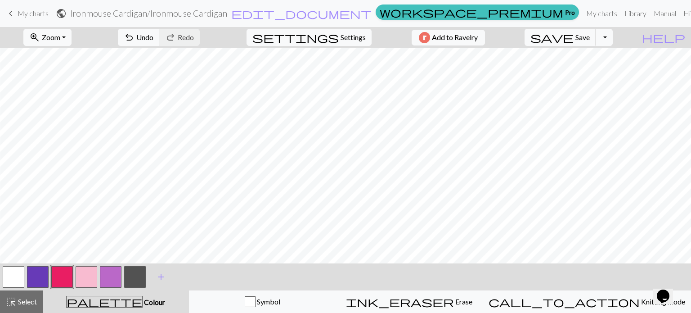
click at [85, 279] on button "button" at bounding box center [87, 277] width 22 height 22
click at [68, 277] on button "button" at bounding box center [62, 277] width 22 height 22
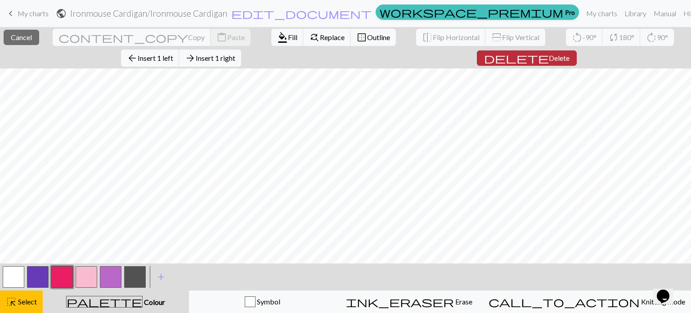
click at [549, 58] on span "Delete" at bounding box center [559, 58] width 21 height 9
click at [477, 61] on button "delete Delete" at bounding box center [527, 57] width 100 height 15
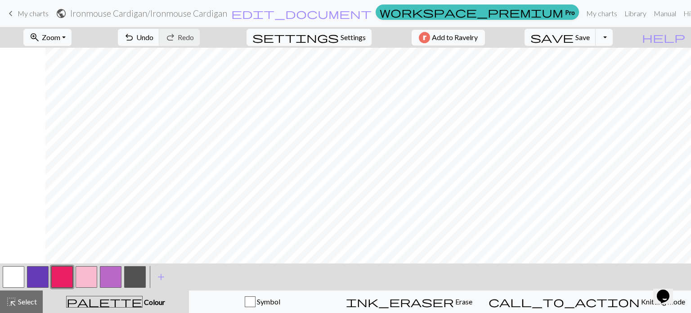
scroll to position [0, 907]
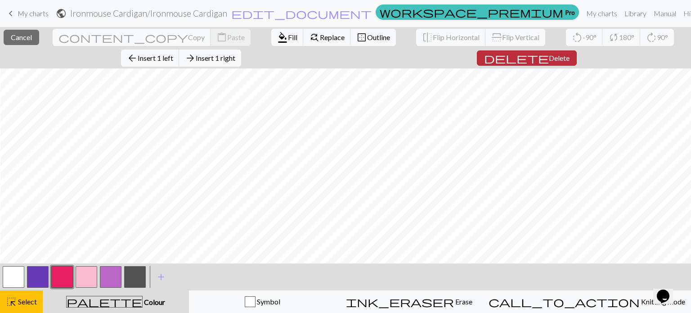
click at [549, 56] on span "Delete" at bounding box center [559, 58] width 21 height 9
click at [549, 57] on span "Delete" at bounding box center [559, 58] width 21 height 9
click at [549, 54] on span "Delete" at bounding box center [559, 58] width 21 height 9
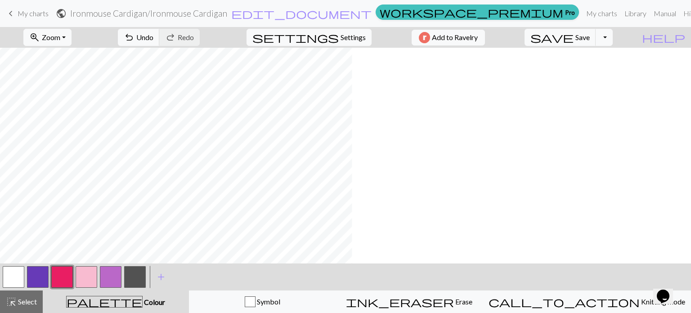
scroll to position [0, 0]
drag, startPoint x: 17, startPoint y: 278, endPoint x: 20, endPoint y: 258, distance: 20.5
click at [17, 278] on button "button" at bounding box center [14, 277] width 22 height 22
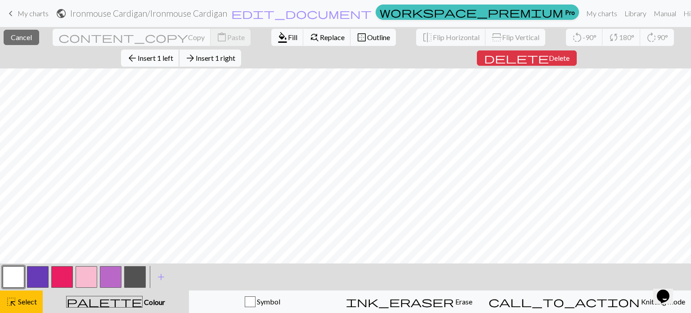
click at [173, 54] on span "Insert 1 left" at bounding box center [156, 58] width 36 height 9
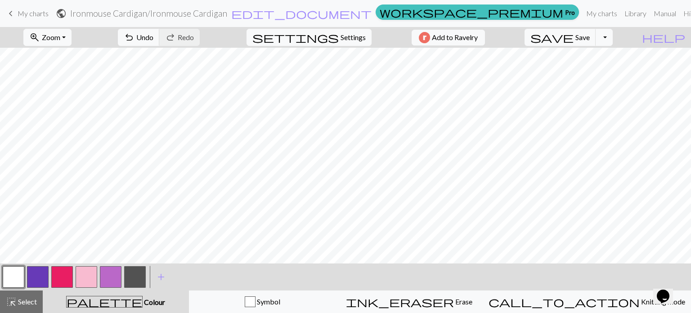
click at [43, 274] on button "button" at bounding box center [38, 277] width 22 height 22
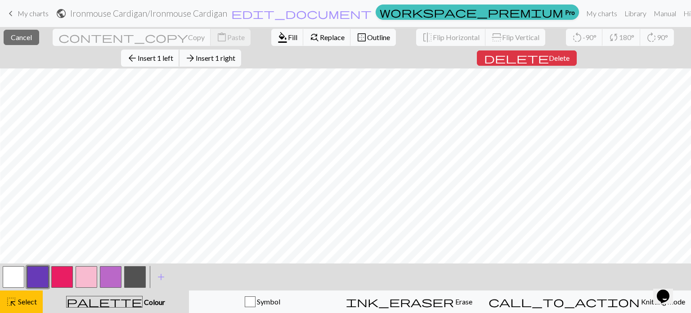
click at [173, 54] on span "Insert 1 left" at bounding box center [156, 58] width 36 height 9
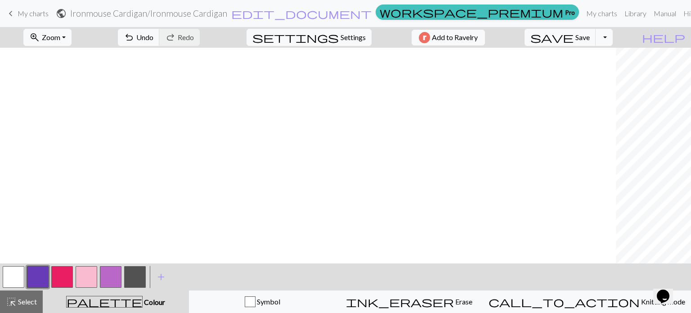
scroll to position [0, 1989]
click at [22, 275] on button "button" at bounding box center [14, 277] width 22 height 22
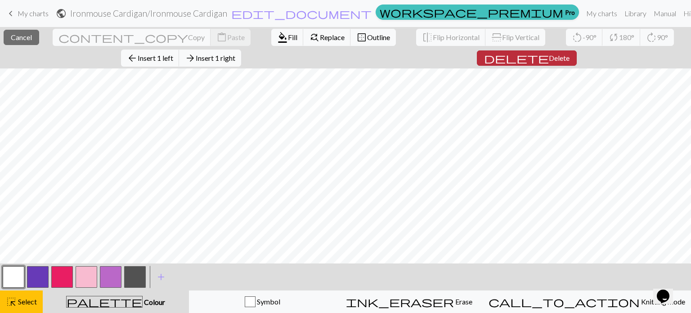
click at [549, 55] on span "Delete" at bounding box center [559, 58] width 21 height 9
click at [549, 59] on span "Delete" at bounding box center [559, 58] width 21 height 9
click at [549, 54] on span "Delete" at bounding box center [559, 58] width 21 height 9
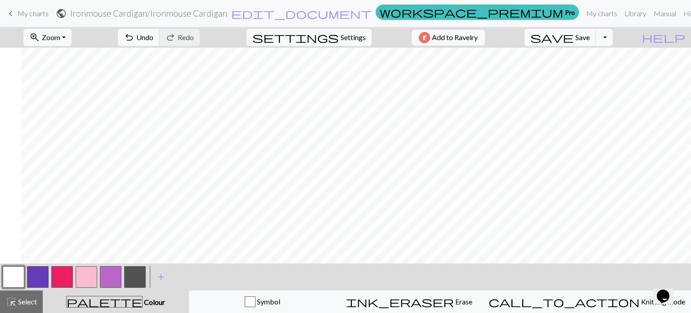
scroll to position [0, 1004]
click at [139, 275] on button "button" at bounding box center [135, 277] width 22 height 22
click at [17, 277] on button "button" at bounding box center [14, 277] width 22 height 22
